Goal: Task Accomplishment & Management: Manage account settings

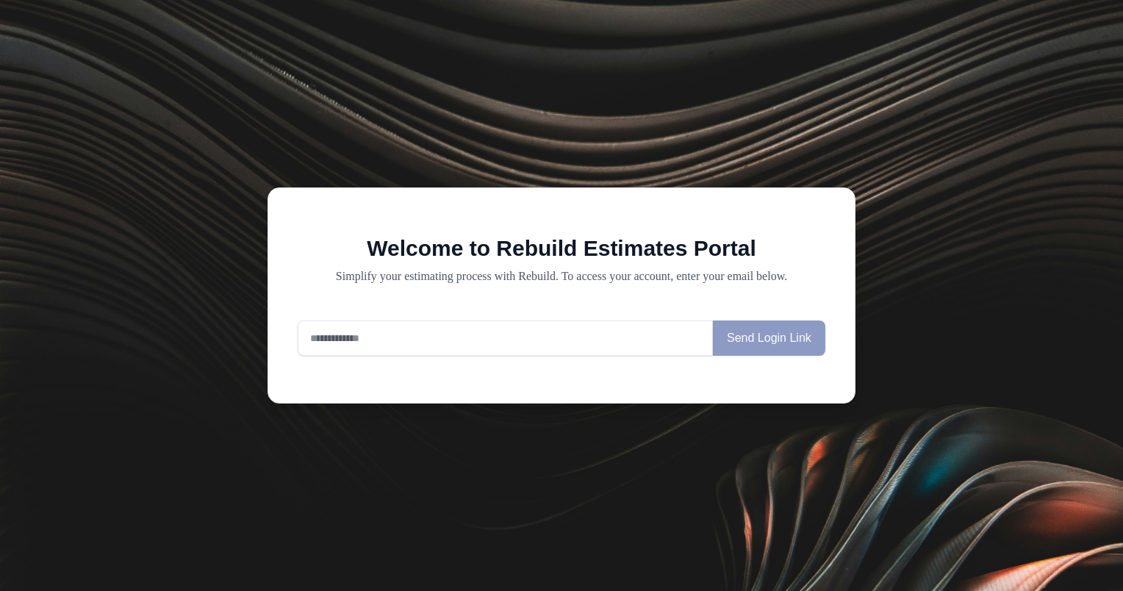
click at [562, 331] on input "email" at bounding box center [505, 337] width 415 height 35
type input "**********"
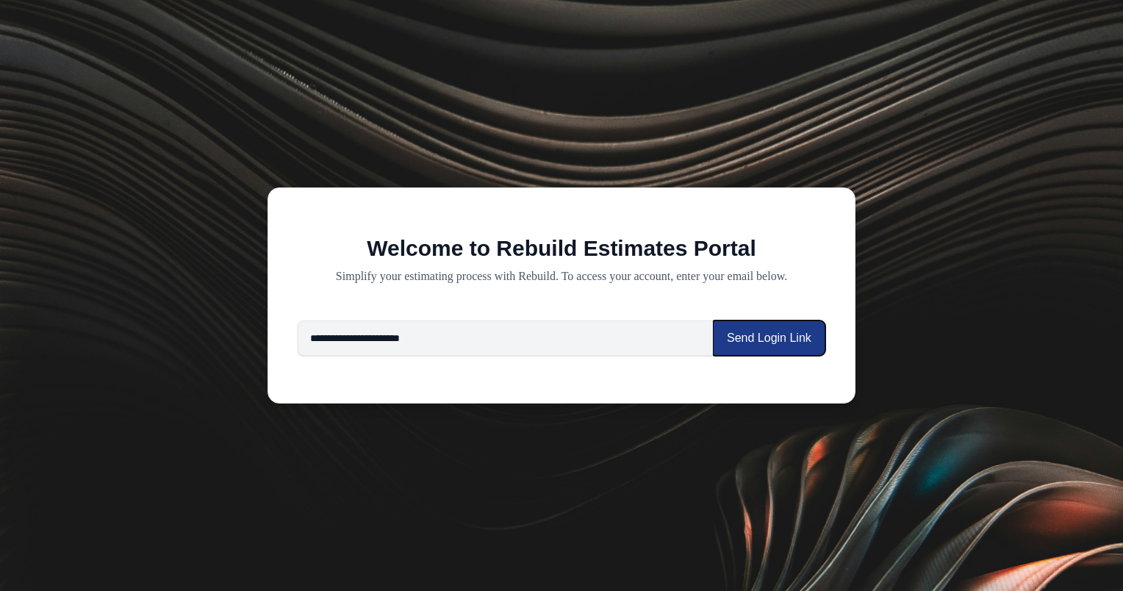
click at [774, 334] on button "Send Login Link" at bounding box center [769, 337] width 112 height 35
